Goal: Check status: Check status

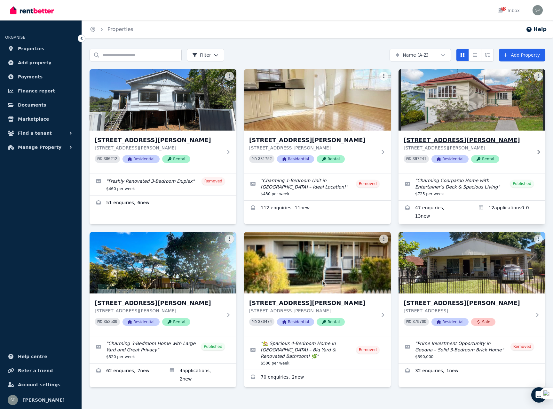
click at [442, 141] on h3 "[STREET_ADDRESS][PERSON_NAME]" at bounding box center [468, 140] width 128 height 9
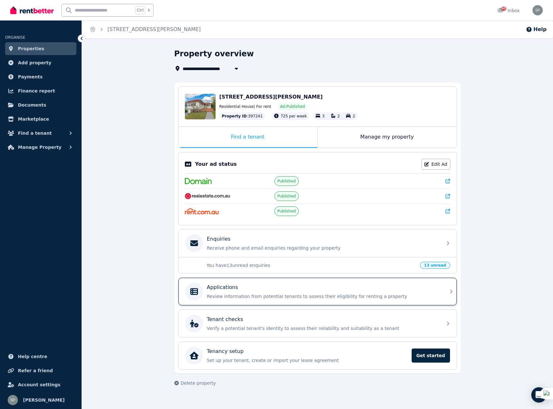
click at [385, 288] on div "Applications" at bounding box center [323, 287] width 232 height 8
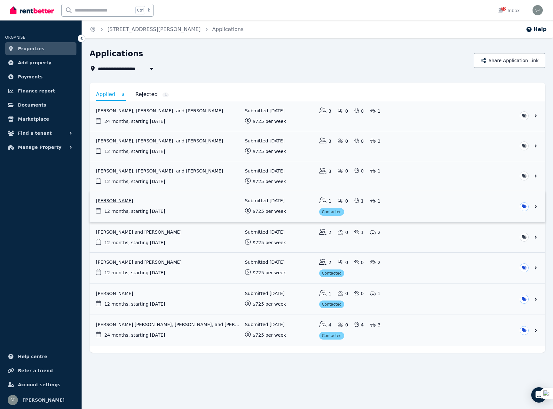
click at [163, 208] on link "View application: Joshua King" at bounding box center [318, 206] width 456 height 31
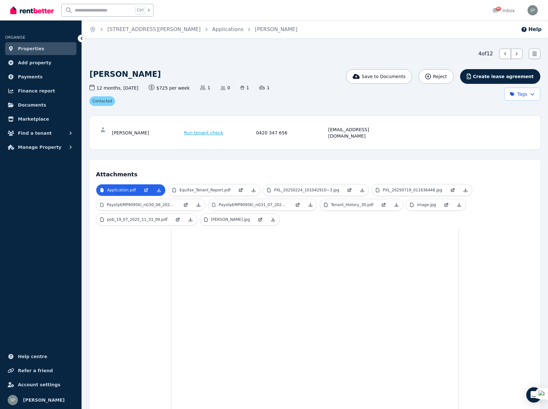
click at [30, 46] on span "Properties" at bounding box center [31, 49] width 27 height 8
click at [156, 187] on icon at bounding box center [158, 189] width 5 height 5
click at [252, 188] on icon at bounding box center [254, 190] width 4 height 4
click at [310, 187] on p "PXL_20250224_101042910~3.jpg" at bounding box center [306, 189] width 65 height 5
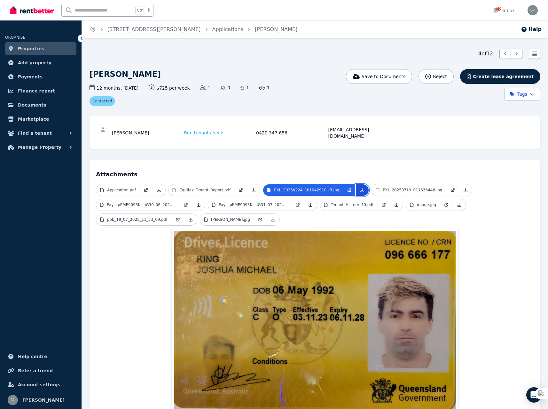
click at [360, 187] on icon at bounding box center [362, 189] width 5 height 5
click at [401, 187] on p "PXL_20250719_011636448.jpg" at bounding box center [412, 189] width 59 height 5
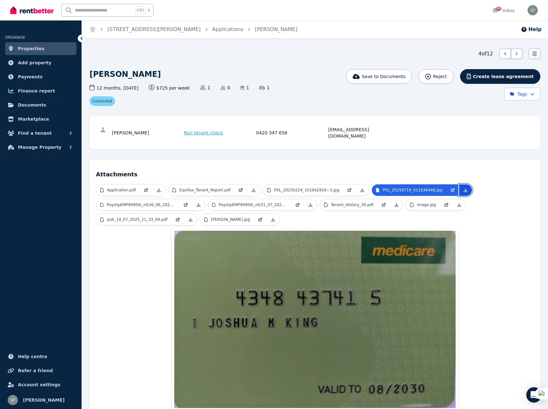
click at [463, 187] on icon at bounding box center [465, 189] width 5 height 5
click at [136, 202] on p "PayslipEMP9095Ki_nG30_06_2025.pdf" at bounding box center [141, 204] width 69 height 5
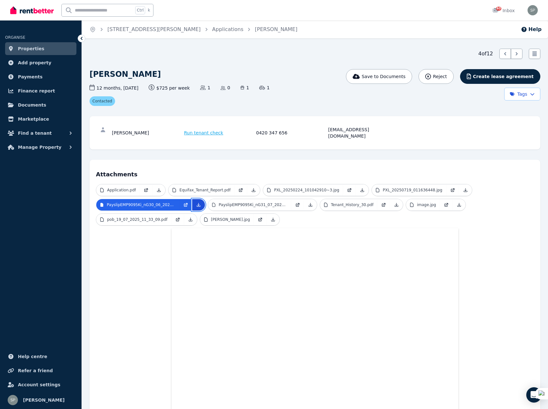
click at [196, 202] on icon at bounding box center [198, 204] width 5 height 5
click at [350, 202] on p "Tenant_History_30.pdf" at bounding box center [352, 204] width 43 height 5
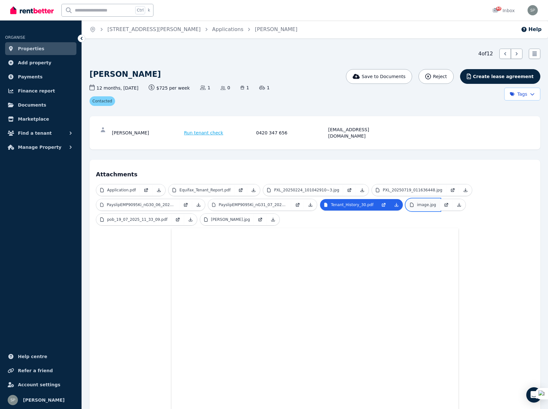
click at [418, 202] on p "image.jpg" at bounding box center [426, 204] width 19 height 5
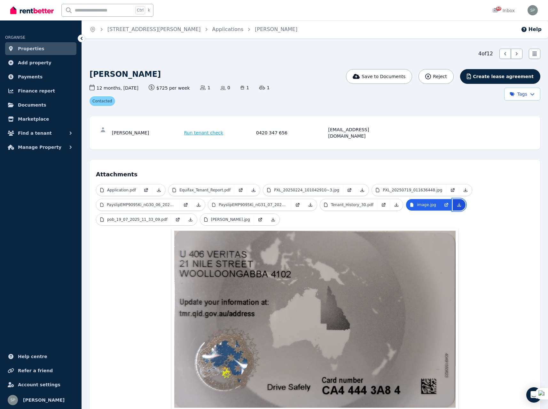
click at [457, 202] on icon at bounding box center [459, 204] width 5 height 5
click at [132, 217] on p "pob_19_07_2025_11_33_09.pdf" at bounding box center [137, 219] width 60 height 5
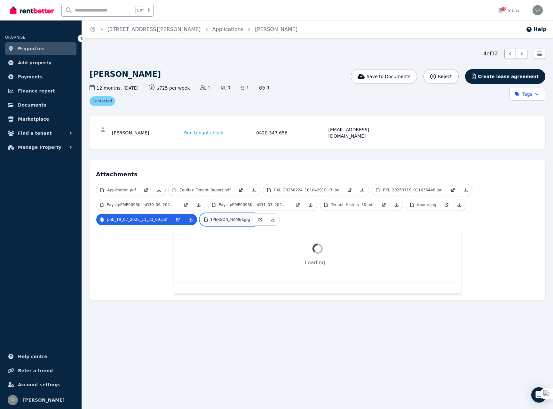
click at [211, 217] on p "[PERSON_NAME].jpg" at bounding box center [230, 219] width 39 height 5
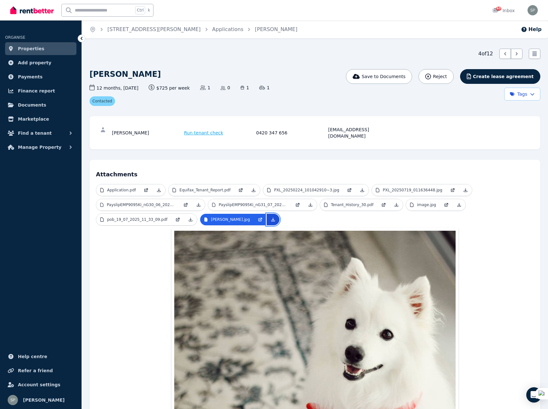
click at [271, 217] on icon at bounding box center [273, 219] width 5 height 5
click at [26, 46] on span "Properties" at bounding box center [31, 49] width 27 height 8
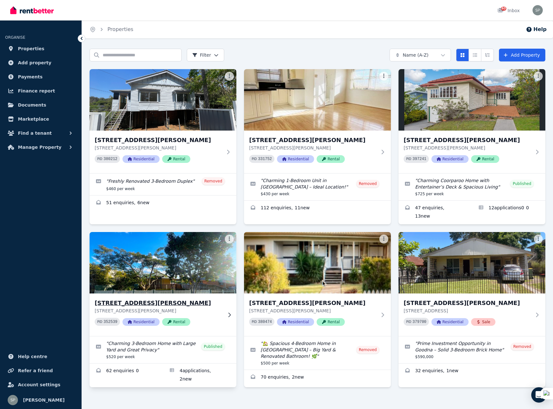
click at [163, 298] on h3 "[STREET_ADDRESS][PERSON_NAME]" at bounding box center [159, 302] width 128 height 9
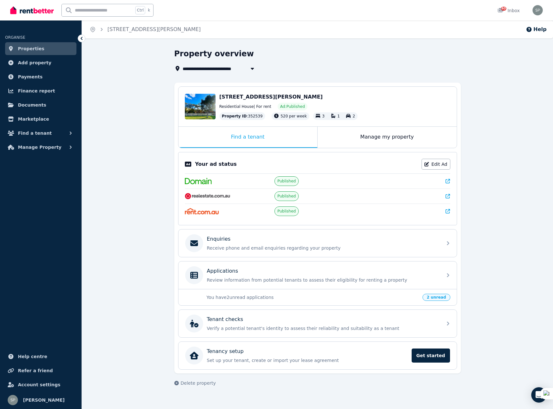
click at [262, 98] on span "[STREET_ADDRESS][PERSON_NAME]" at bounding box center [270, 97] width 103 height 6
click at [118, 202] on div "**********" at bounding box center [317, 223] width 471 height 349
